Goal: Task Accomplishment & Management: Manage account settings

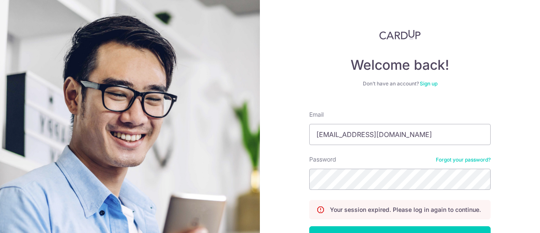
type input "[EMAIL_ADDRESS][DOMAIN_NAME]"
click at [309, 226] on button "Log in" at bounding box center [399, 236] width 181 height 21
